Goal: Complete application form

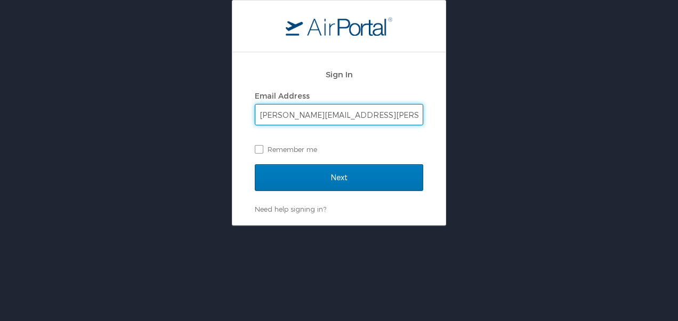
type input "ryan.pierskalla@imail.org"
click at [255, 164] on input "Next" at bounding box center [339, 177] width 168 height 27
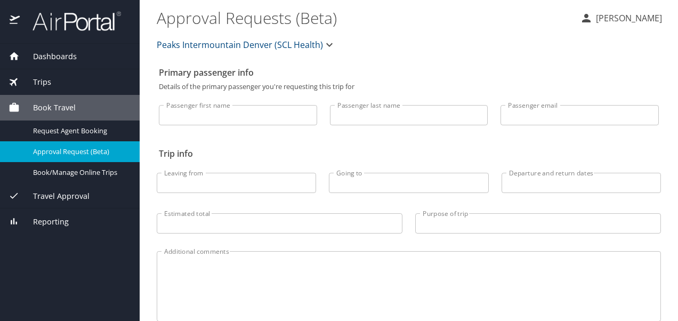
select select "US"
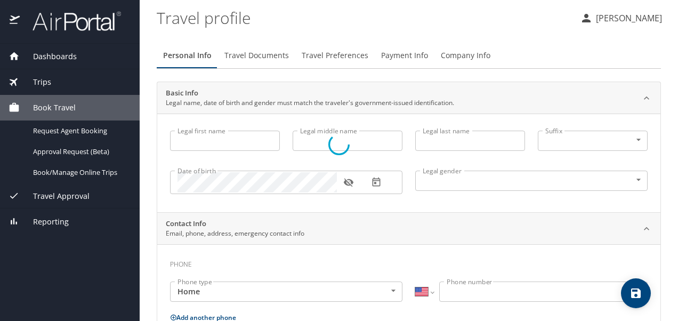
type input "[PERSON_NAME]"
type input "[DEMOGRAPHIC_DATA]"
select select "US"
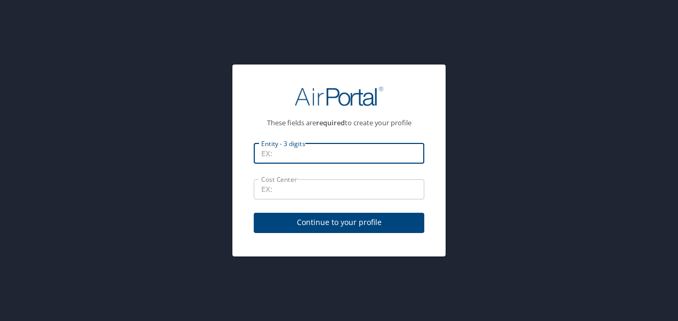
click at [317, 152] on input "Entity - 3 digits" at bounding box center [339, 153] width 170 height 20
type input "00101"
click at [407, 88] on div at bounding box center [339, 96] width 170 height 46
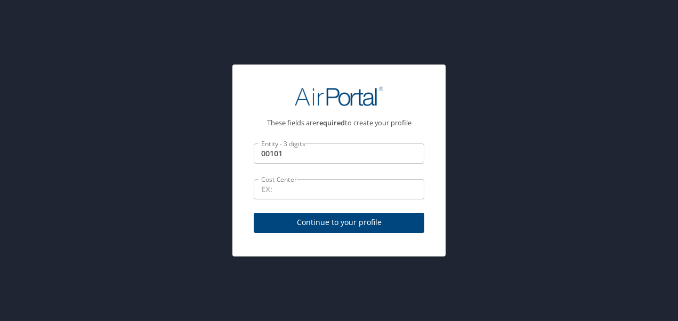
click at [348, 184] on input "Cost Center" at bounding box center [339, 189] width 170 height 20
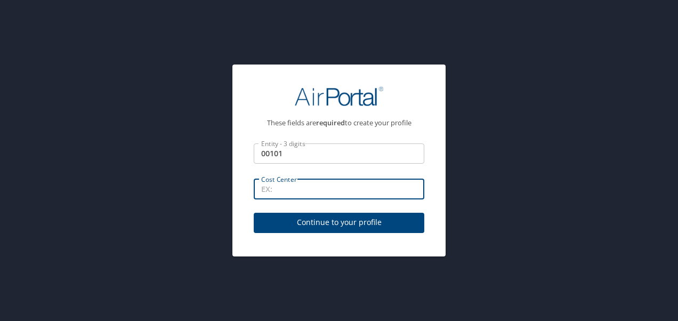
click at [310, 189] on input "Cost Center" at bounding box center [339, 189] width 170 height 20
type input "32201"
click at [408, 96] on div at bounding box center [339, 96] width 170 height 46
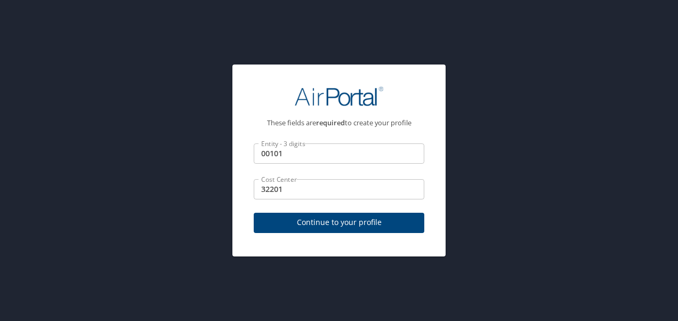
click at [327, 222] on span "Continue to your profile" at bounding box center [338, 222] width 153 height 13
select select "US"
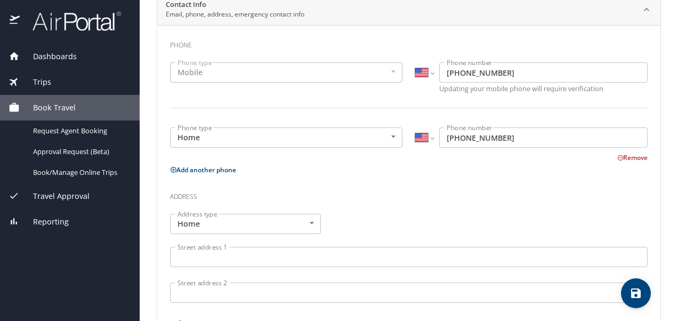
scroll to position [213, 0]
